Goal: Contribute content: Add original content to the website for others to see

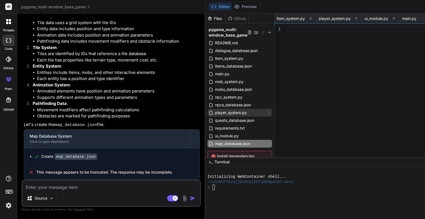
scroll to position [26, 0]
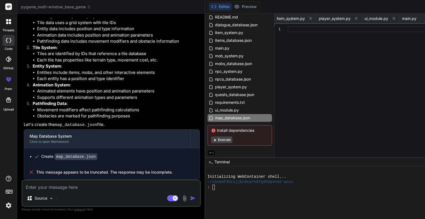
click at [97, 188] on textarea at bounding box center [111, 185] width 178 height 10
type textarea "t"
type textarea "x"
type textarea "th"
type textarea "x"
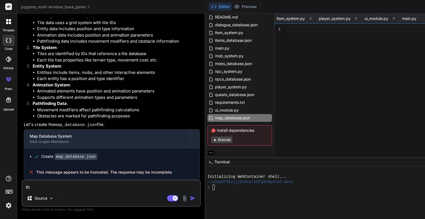
type textarea "tha"
type textarea "x"
type textarea "that"
type textarea "x"
type textarea "that"
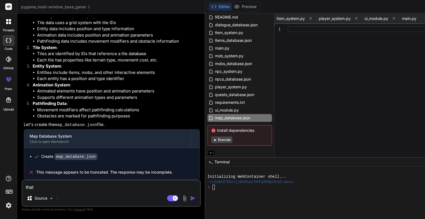
type textarea "x"
type textarea "that l"
type textarea "x"
type textarea "that la"
type textarea "x"
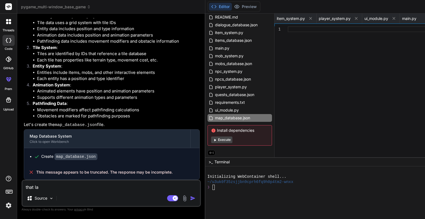
type textarea "that las"
type textarea "x"
type textarea "that last"
type textarea "x"
type textarea "that last"
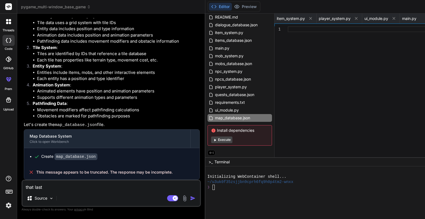
type textarea "x"
type textarea "that last r"
type textarea "x"
type textarea "that last re"
type textarea "x"
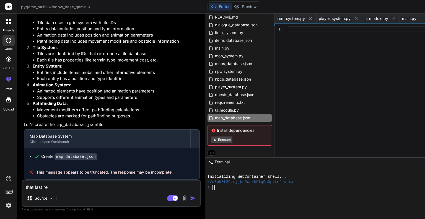
type textarea "that last res"
type textarea "x"
type textarea "that last resp"
type textarea "x"
type textarea "that last respo"
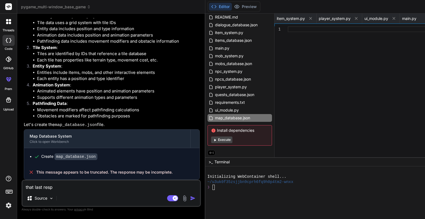
type textarea "x"
type textarea "that last respon"
type textarea "x"
type textarea "that last respons"
type textarea "x"
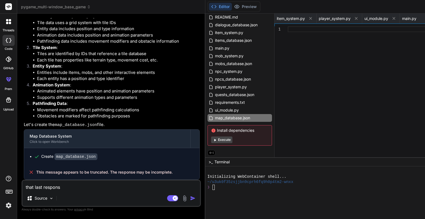
type textarea "that last response"
type textarea "x"
type textarea "that last response"
type textarea "x"
type textarea "that last response"
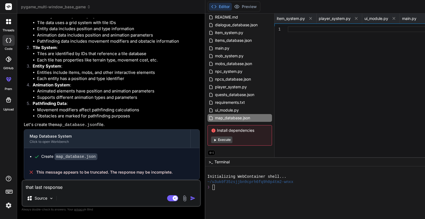
type textarea "x"
type textarea "that last respons"
type textarea "x"
type textarea "that last respon"
type textarea "x"
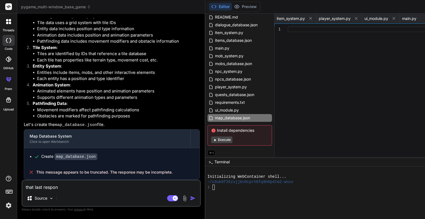
type textarea "that last respo"
type textarea "x"
type textarea "that last resp"
type textarea "x"
type textarea "that last res"
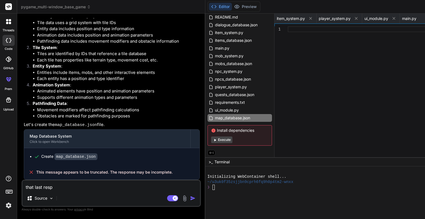
type textarea "x"
type textarea "that last re"
type textarea "x"
type textarea "that last r"
type textarea "x"
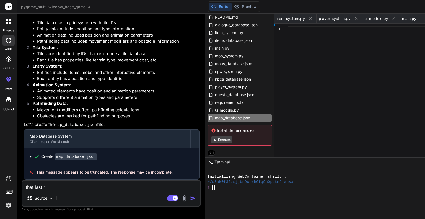
type textarea "that last"
type textarea "x"
type textarea "that last"
type textarea "x"
type textarea "that las"
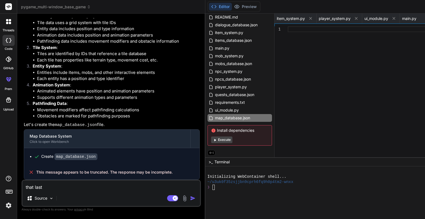
type textarea "x"
type textarea "that la"
type textarea "x"
type textarea "that l"
type textarea "x"
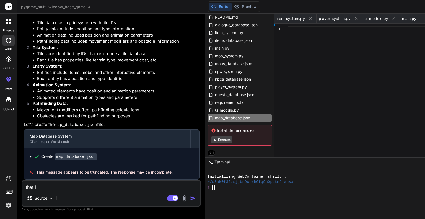
type textarea "that"
type textarea "x"
type textarea "that"
type textarea "x"
type textarea "tha"
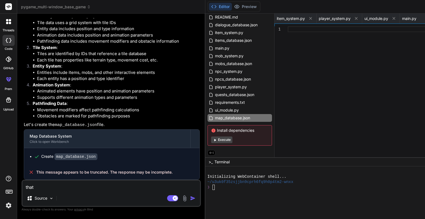
type textarea "x"
type textarea "th"
type textarea "x"
type textarea "t"
type textarea "x"
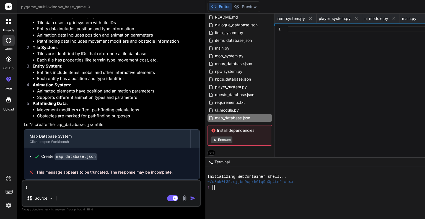
type textarea "x"
drag, startPoint x: 24, startPoint y: 54, endPoint x: 80, endPoint y: 85, distance: 64.9
copy p "create a map_database json file, that will store map data with the following st…"
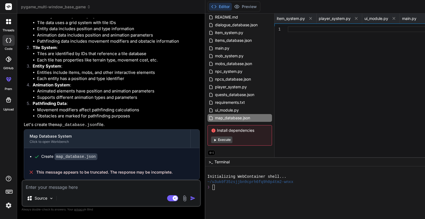
click at [79, 186] on textarea at bounding box center [111, 185] width 178 height 10
paste textarea "create a map_database json file, that will store map data with the following st…"
type textarea "create a map_database json file, that will store map data with the following st…"
type textarea "x"
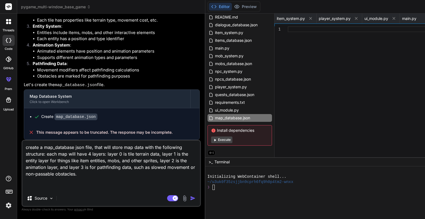
type textarea "x"
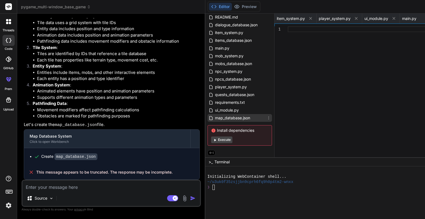
click at [266, 117] on icon at bounding box center [268, 118] width 4 height 4
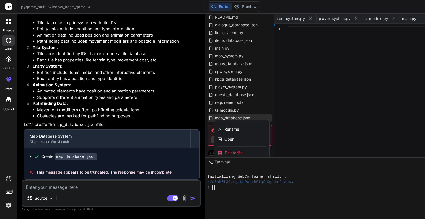
click at [225, 150] on span "Delete file" at bounding box center [234, 153] width 18 height 6
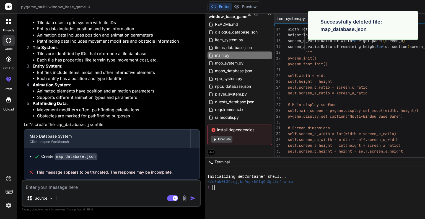
type textarea "game = MultiWindowGame() # Or create with custom settings: # game = MultiWindow…"
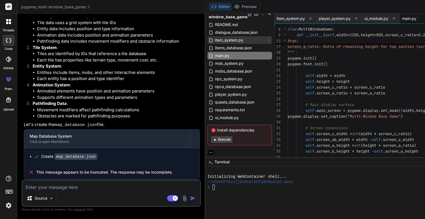
scroll to position [0, 0]
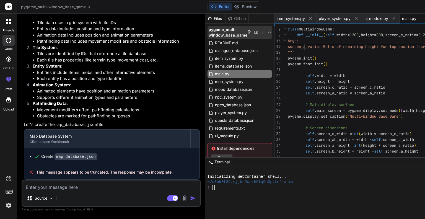
click at [247, 33] on icon at bounding box center [249, 32] width 4 height 4
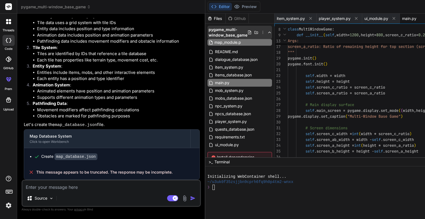
type input "map_module.py"
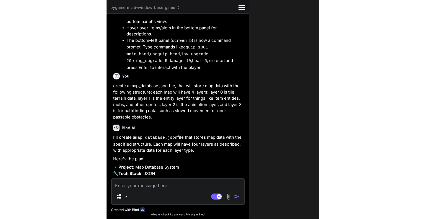
scroll to position [8811, 0]
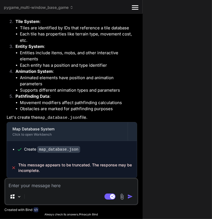
click at [132, 7] on icon "Created with Pixso." at bounding box center [135, 7] width 7 height 7
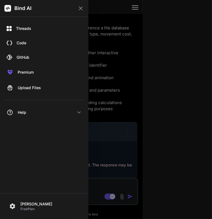
click at [81, 8] on icon at bounding box center [81, 8] width 4 height 4
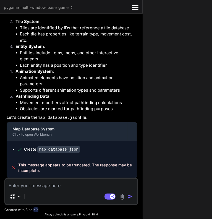
click at [162, 33] on div "pygame_multi-window_base_game Created with Pixso. Bind AI Web Search Created wi…" at bounding box center [216, 109] width 432 height 219
drag, startPoint x: 174, startPoint y: 45, endPoint x: 163, endPoint y: 23, distance: 25.0
click at [163, 23] on div "pygame_multi-window_base_game Created with Pixso. Bind AI Web Search Created wi…" at bounding box center [216, 109] width 432 height 219
click at [73, 7] on icon at bounding box center [72, 8] width 4 height 4
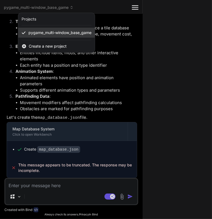
click at [74, 34] on span "pygame_multi-window_base_game" at bounding box center [59, 33] width 63 height 6
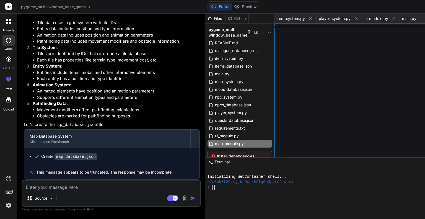
scroll to position [4335, 0]
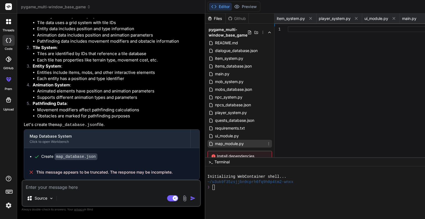
click at [214, 142] on span "map_module.py" at bounding box center [229, 143] width 30 height 7
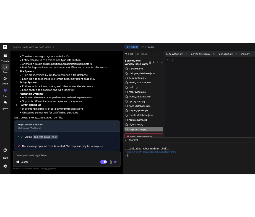
scroll to position [0, 0]
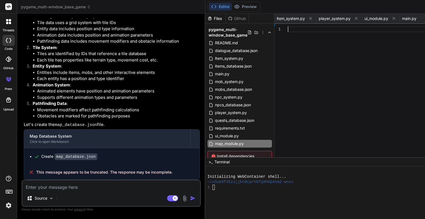
click at [288, 45] on div at bounding box center [373, 93] width 170 height 134
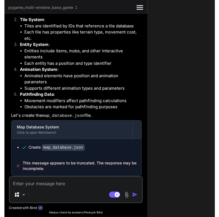
scroll to position [6033, 0]
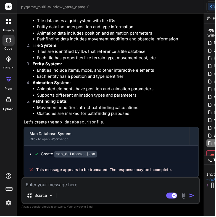
type textarea "x"
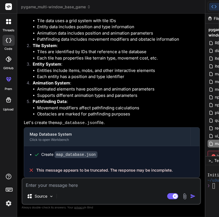
type textarea "biome_map[y][x] = 'Tundra' return biome_map"
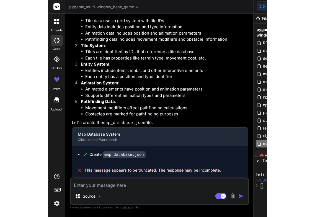
scroll to position [0, 125]
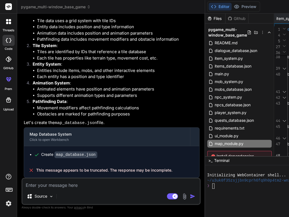
type textarea "x"
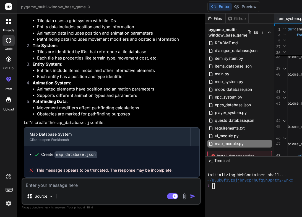
type textarea "return biome_map"
type textarea "x"
type textarea "'Taiga/Boreal Forest' else: biome_map[y][x] = 'Tundra' else: biome_map[y][x] = …"
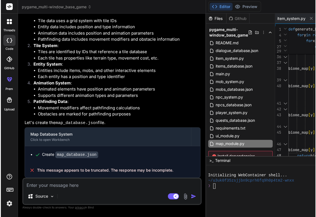
scroll to position [5785, 0]
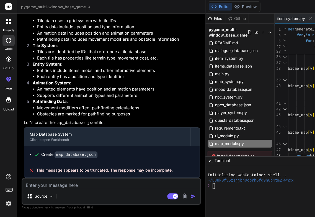
type textarea "x"
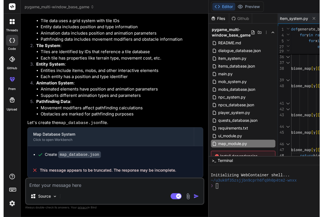
scroll to position [5698, 0]
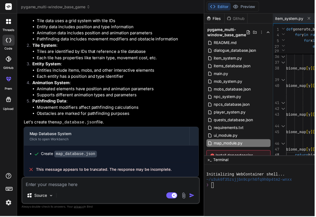
type textarea "'Tundra' else: biome_map[y][x] = 'Tundra' return biome_map"
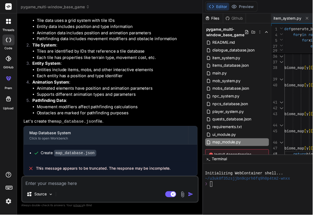
type textarea "x"
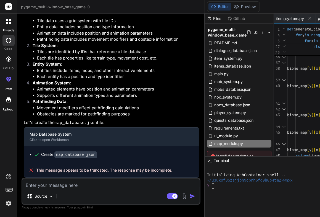
type textarea "biome_map[y][x] = 'Tundra' return biome_map"
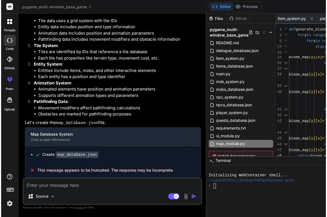
scroll to position [5592, 0]
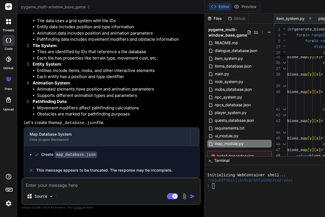
type textarea "x"
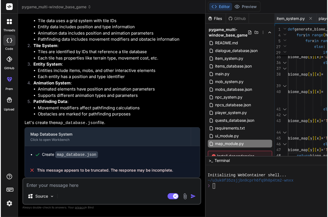
scroll to position [5567, 0]
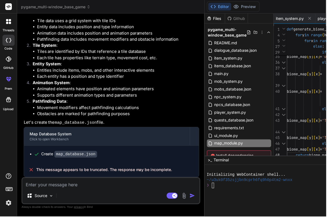
type textarea "'Temperate Grassland/Steppe' elif temp_value > 0.2: if humidity_value > 0.3: bi…"
type textarea "x"
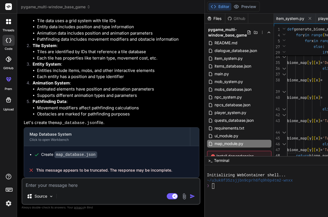
scroll to position [5530, 0]
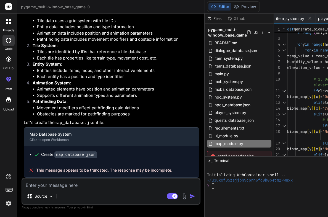
type textarea "# 1. Determine base biome based on elevation if elevation_value < 0.2: biome_ma…"
drag, startPoint x: 298, startPoint y: 96, endPoint x: 231, endPoint y: 89, distance: 67.0
drag, startPoint x: 298, startPoint y: 96, endPoint x: 272, endPoint y: 93, distance: 26.4
